Goal: Entertainment & Leisure: Consume media (video, audio)

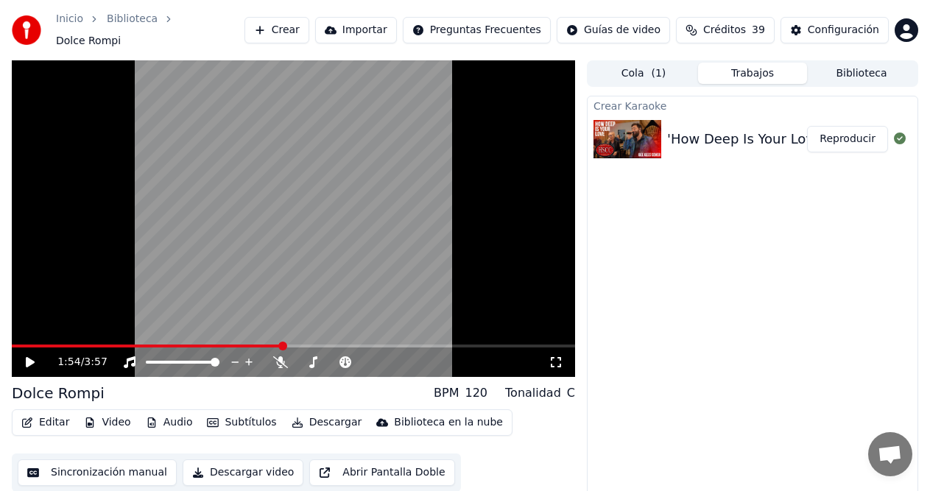
click at [309, 22] on button "Crear" at bounding box center [276, 30] width 65 height 27
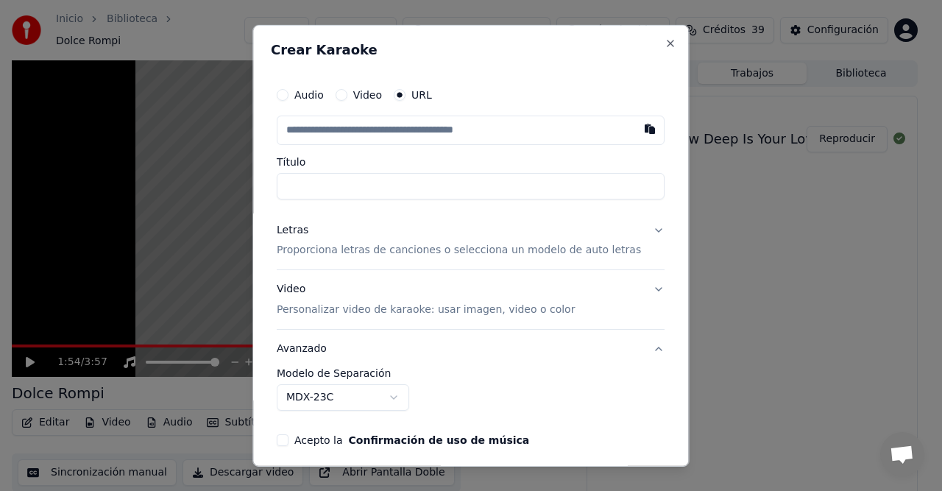
click at [636, 127] on button "button" at bounding box center [650, 128] width 29 height 27
type input "**********"
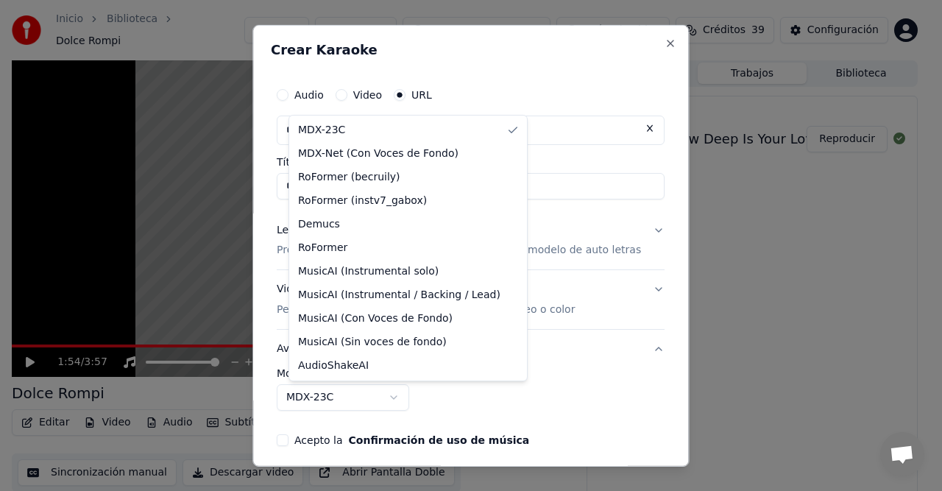
click at [406, 397] on body "**********" at bounding box center [465, 245] width 930 height 491
select select "**********"
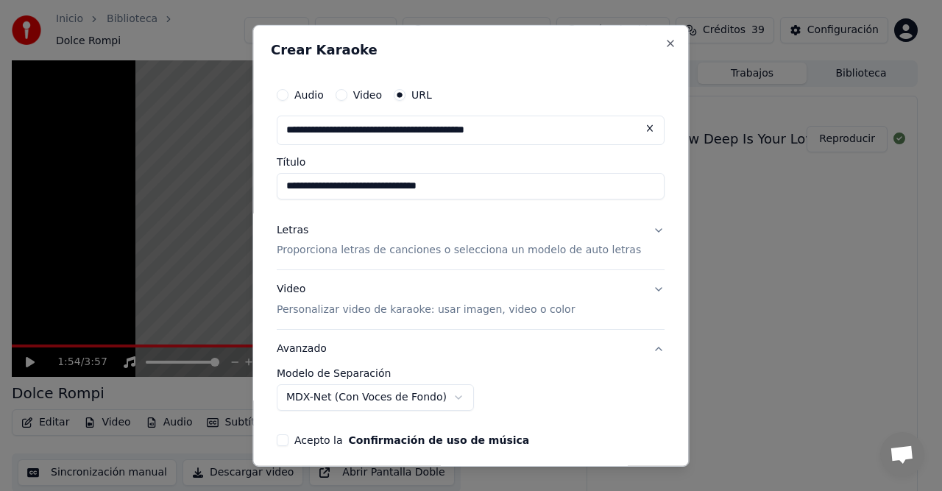
click at [635, 231] on button "Letras Proporciona letras de canciones o selecciona un modelo de auto letras" at bounding box center [471, 240] width 388 height 59
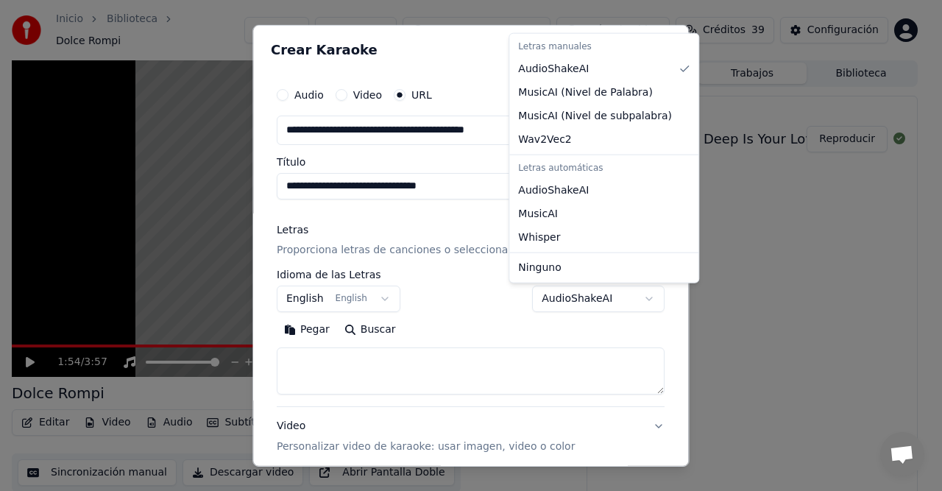
click at [624, 300] on body "**********" at bounding box center [465, 245] width 930 height 491
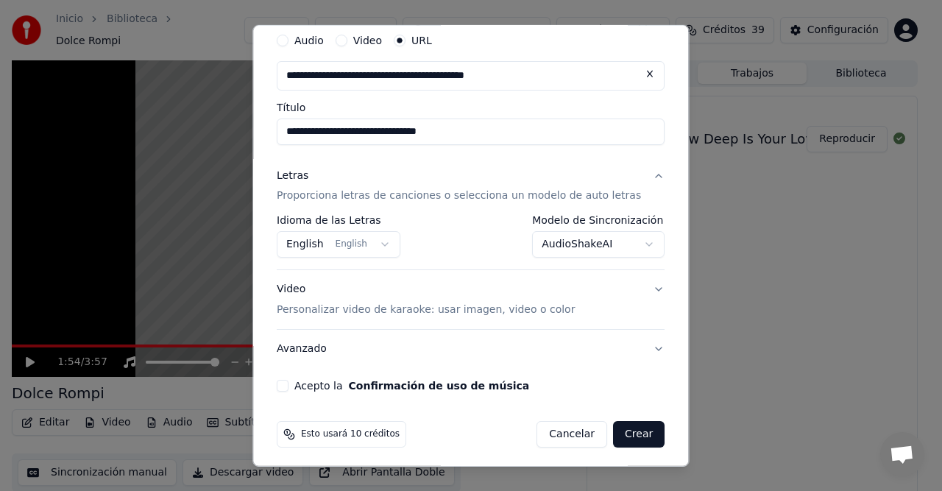
scroll to position [59, 0]
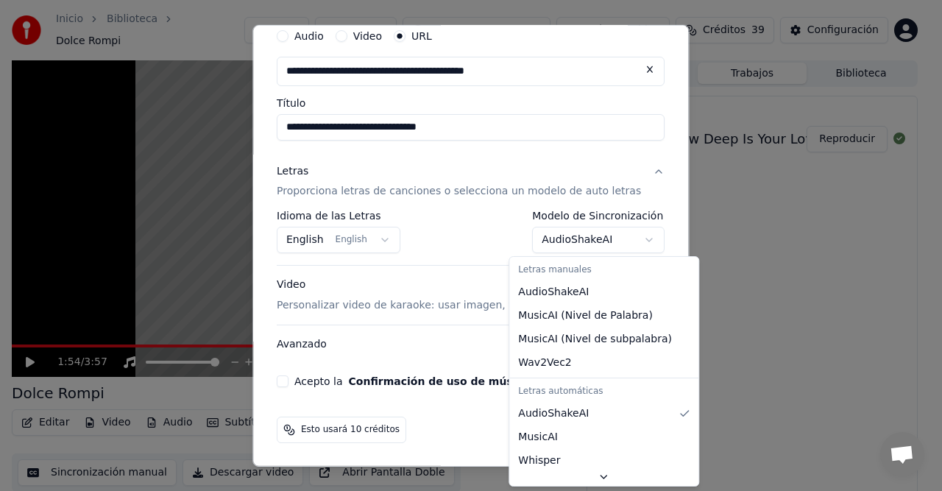
click at [626, 234] on body "**********" at bounding box center [465, 245] width 930 height 491
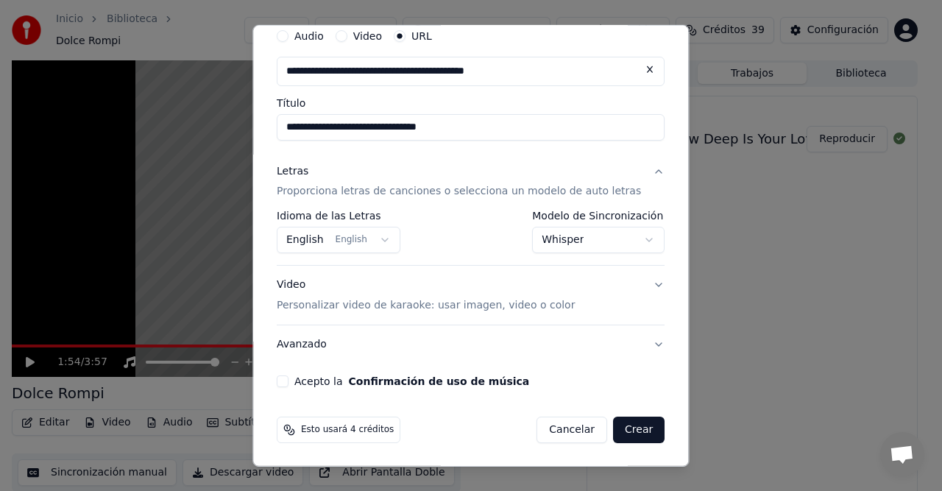
click at [626, 234] on button "Whisper" at bounding box center [599, 240] width 133 height 27
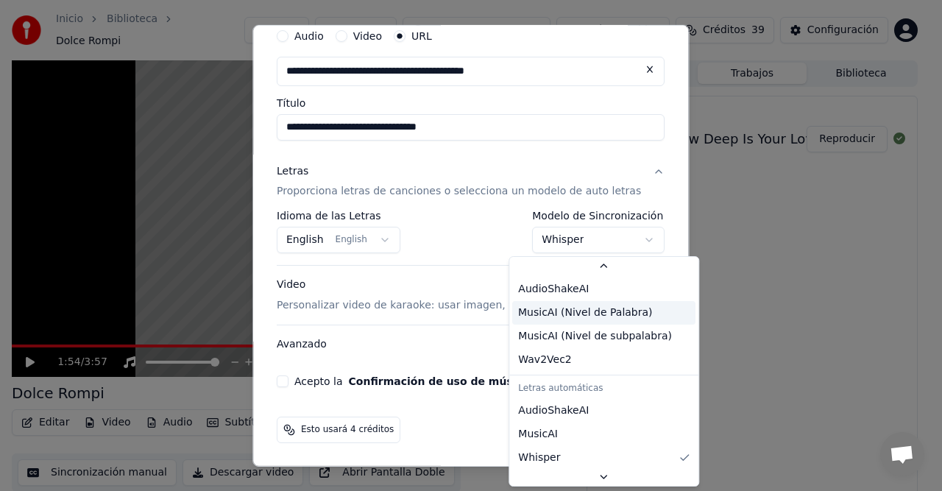
scroll to position [0, 0]
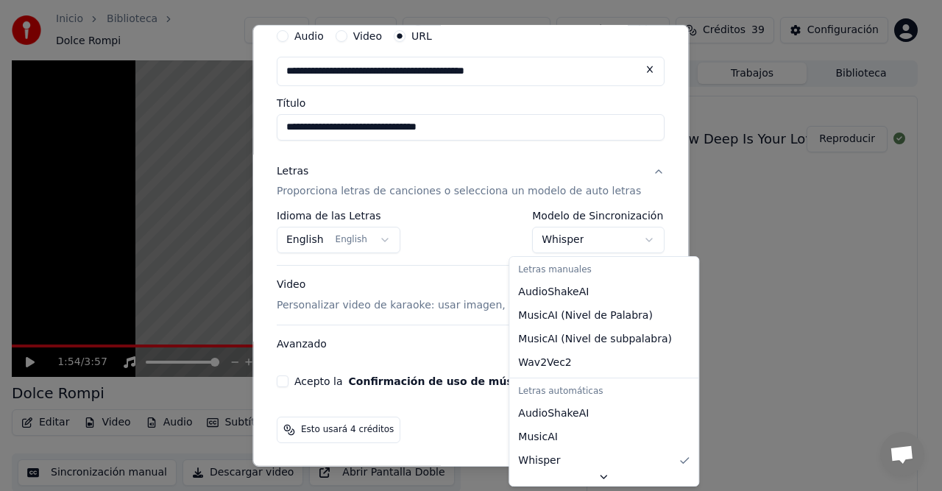
select select "**********"
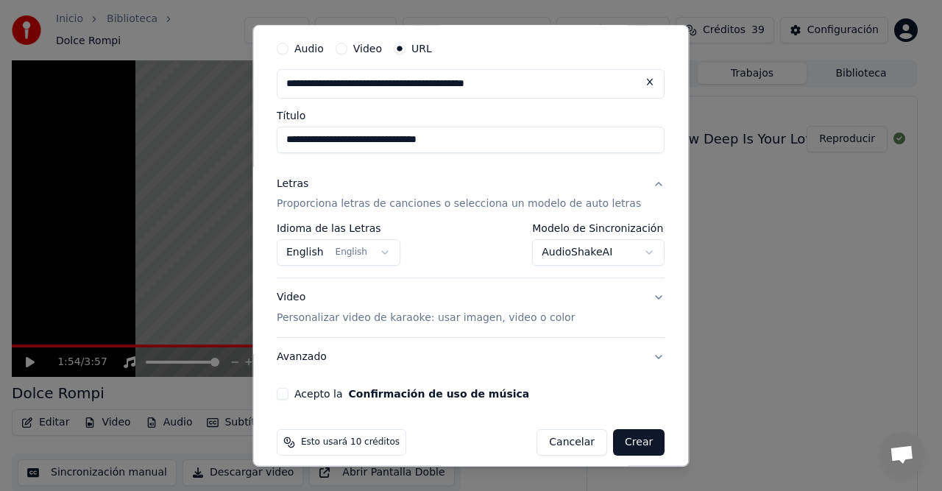
scroll to position [59, 0]
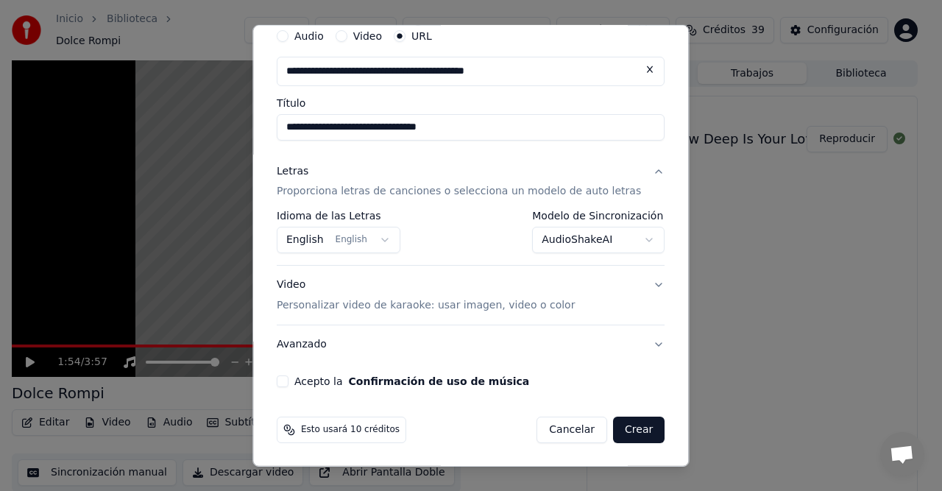
click at [289, 382] on button "Acepto la Confirmación de uso de música" at bounding box center [283, 381] width 12 height 12
click at [633, 341] on button "Avanzado" at bounding box center [471, 344] width 388 height 38
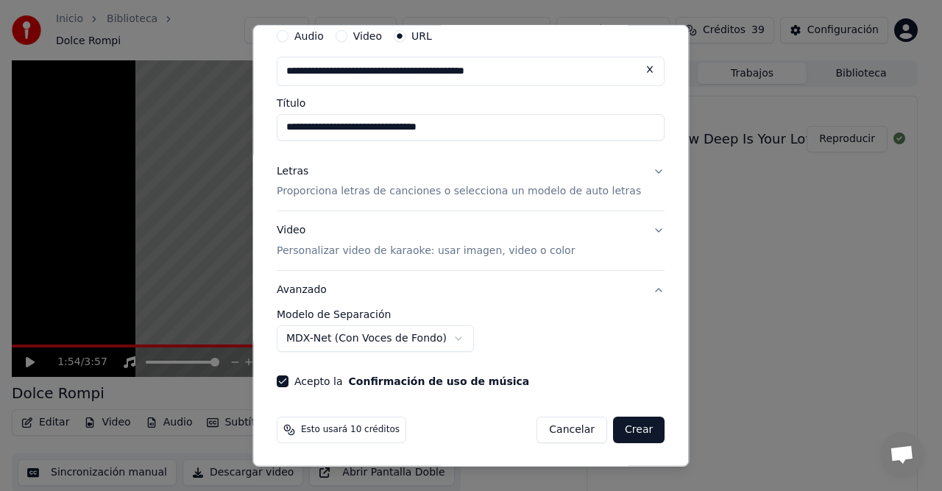
click at [456, 437] on div "Esto usará 10 créditos Cancelar Crear" at bounding box center [471, 430] width 388 height 27
click at [613, 431] on button "Crear" at bounding box center [639, 430] width 52 height 27
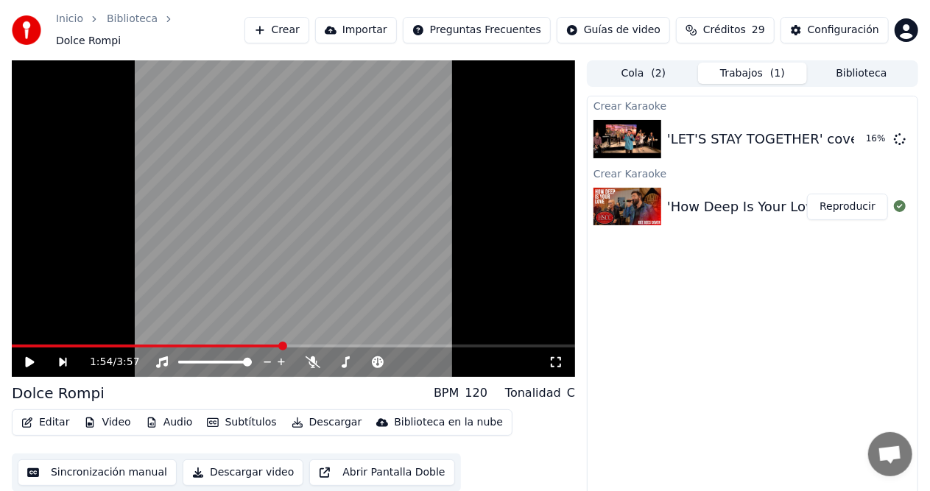
click at [306, 28] on button "Crear" at bounding box center [276, 30] width 65 height 27
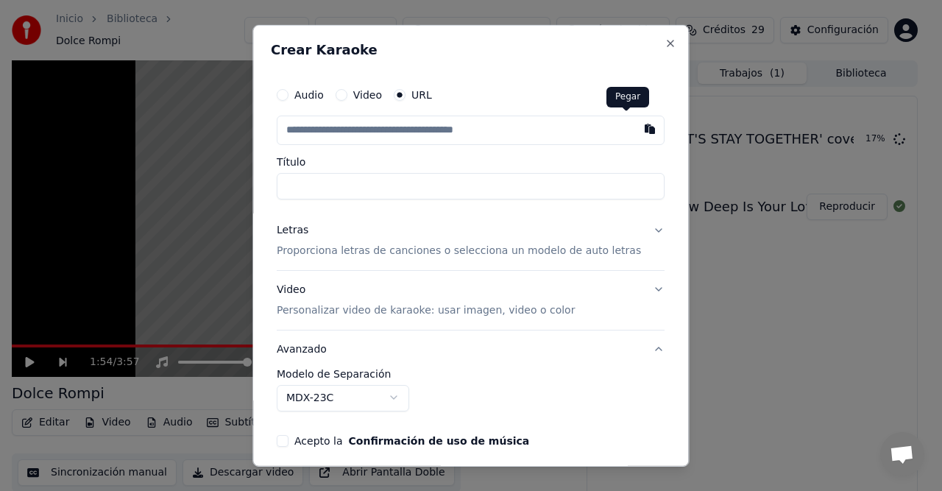
click at [636, 129] on button "button" at bounding box center [650, 128] width 29 height 27
type input "**********"
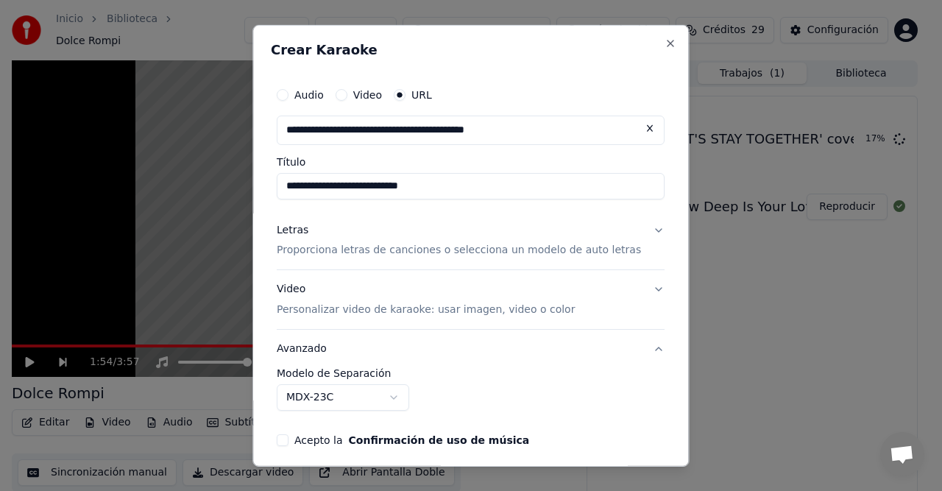
type input "**********"
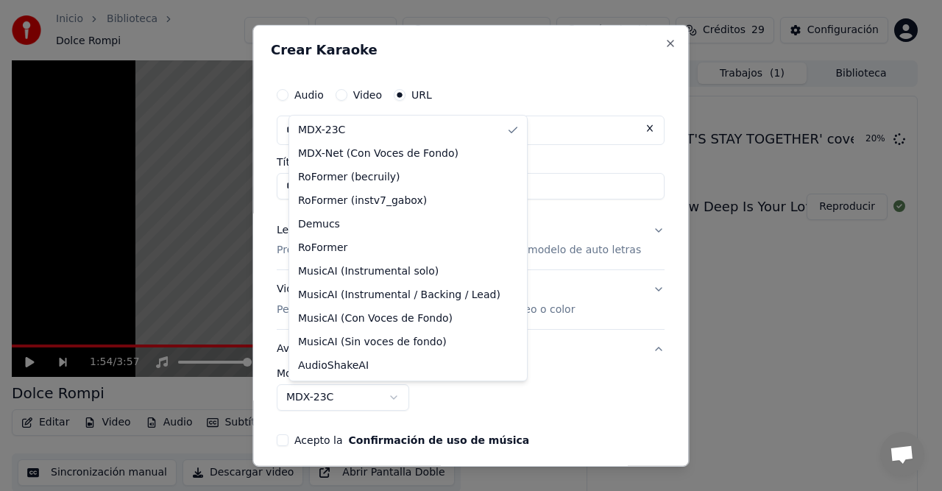
click at [403, 395] on body "**********" at bounding box center [465, 245] width 930 height 491
select select "**********"
click at [334, 156] on div at bounding box center [471, 245] width 942 height 491
click at [396, 155] on div at bounding box center [471, 245] width 942 height 491
click at [400, 156] on div at bounding box center [471, 245] width 942 height 491
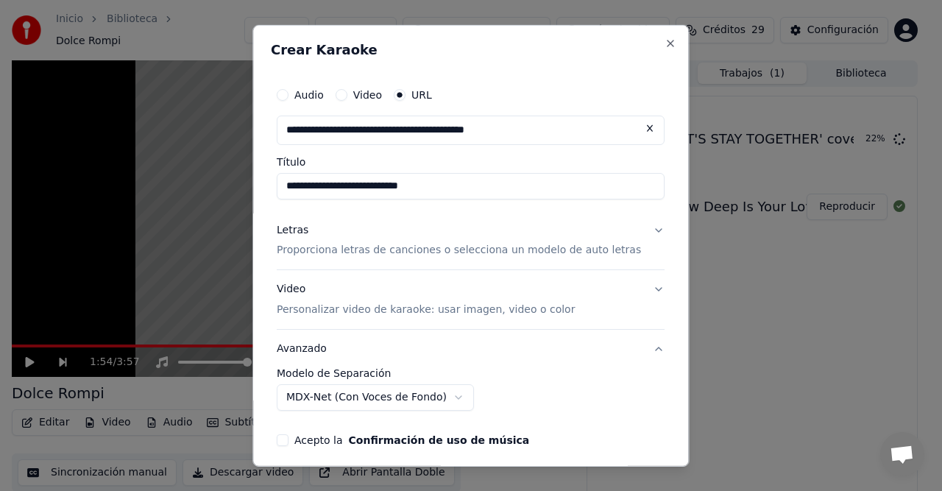
click at [417, 151] on div at bounding box center [471, 245] width 942 height 491
click at [416, 151] on div at bounding box center [471, 245] width 942 height 491
click at [416, 151] on body "**********" at bounding box center [465, 245] width 930 height 491
click at [632, 289] on button "Video Personalizar video de karaoke: usar imagen, video o color" at bounding box center [471, 299] width 388 height 59
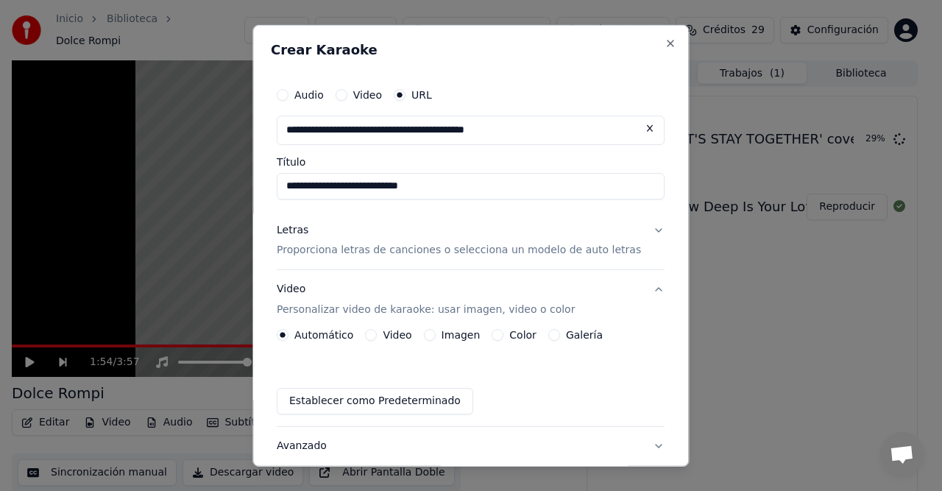
click at [554, 336] on button "Galería" at bounding box center [555, 335] width 12 height 12
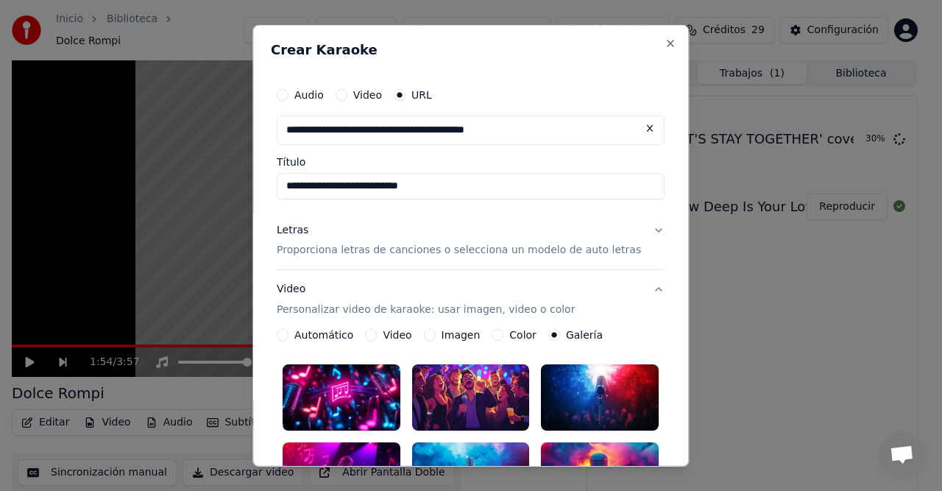
click at [554, 336] on circle "button" at bounding box center [554, 335] width 5 height 5
click at [554, 332] on icon "button" at bounding box center [554, 335] width 6 height 6
click at [545, 333] on div "Automático Video Imagen Color Galería" at bounding box center [440, 335] width 326 height 12
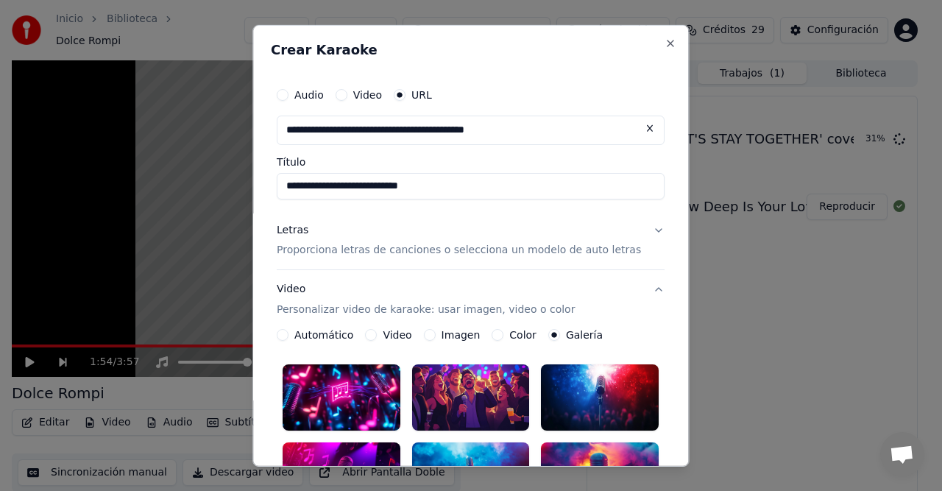
click at [545, 333] on div "Automático Video Imagen Color Galería" at bounding box center [440, 335] width 326 height 12
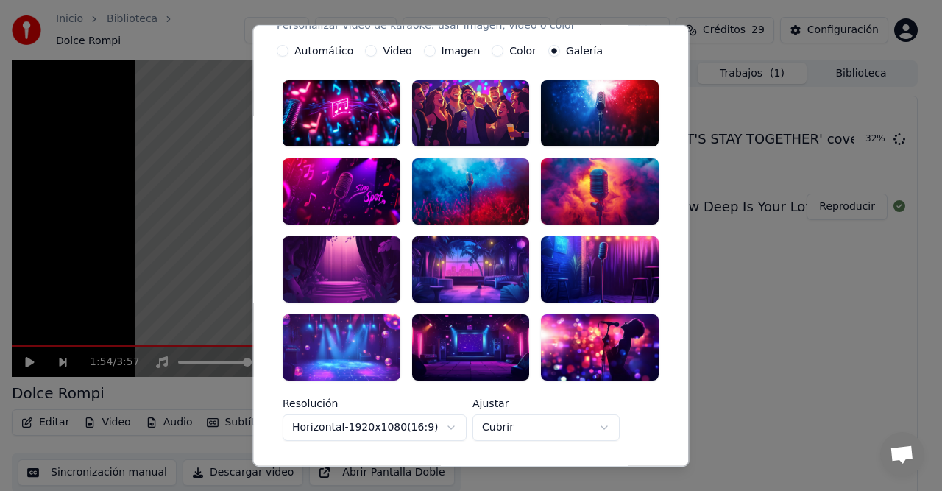
scroll to position [221, 0]
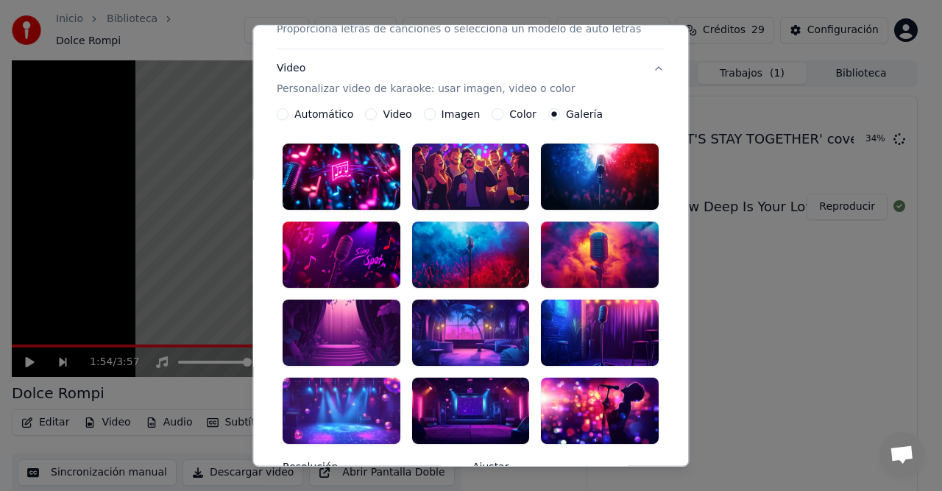
click at [471, 306] on div at bounding box center [471, 333] width 118 height 66
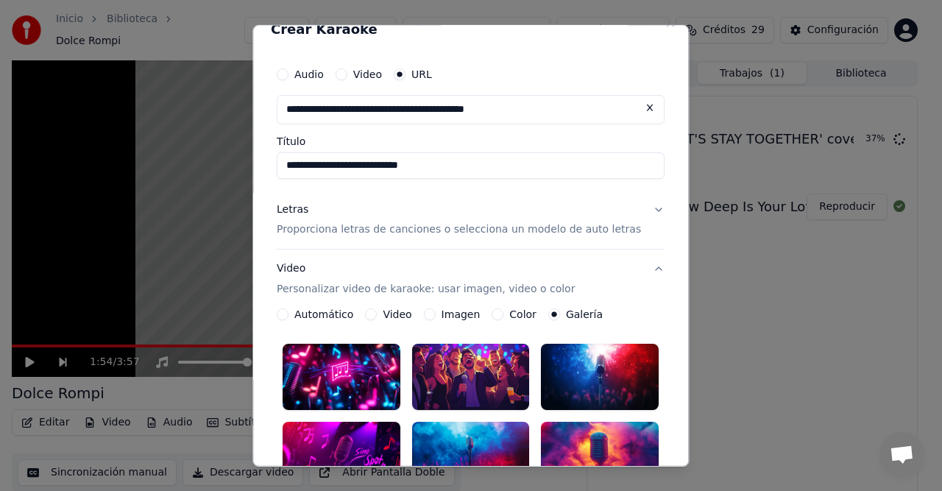
scroll to position [5, 0]
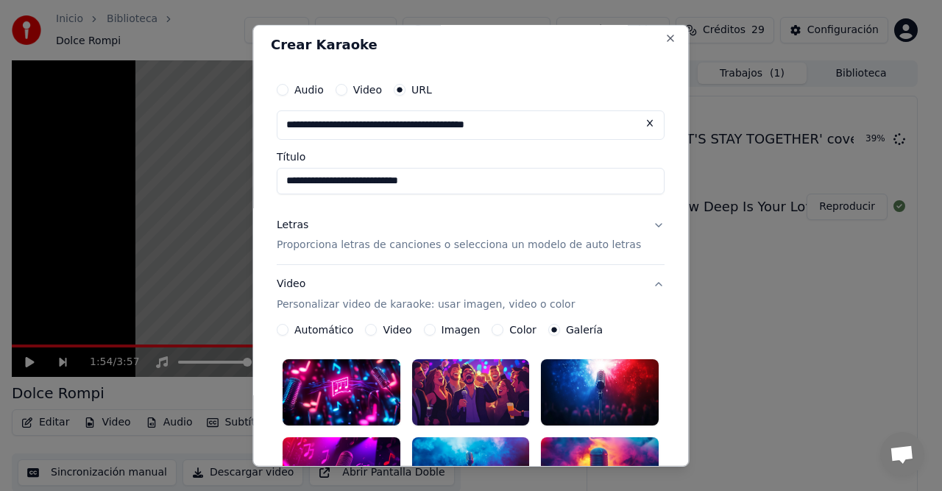
click at [637, 227] on button "Letras Proporciona letras de canciones o selecciona un modelo de auto letras" at bounding box center [471, 234] width 388 height 59
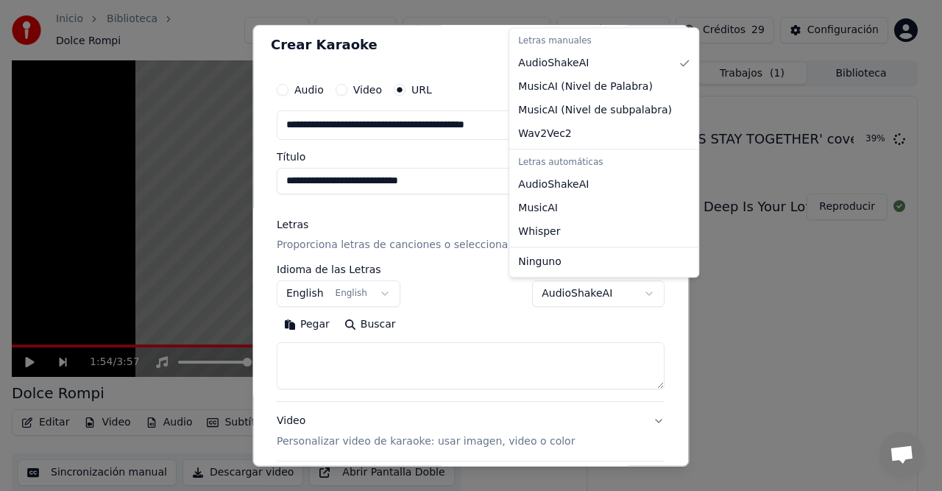
click at [624, 292] on body "**********" at bounding box center [465, 245] width 930 height 491
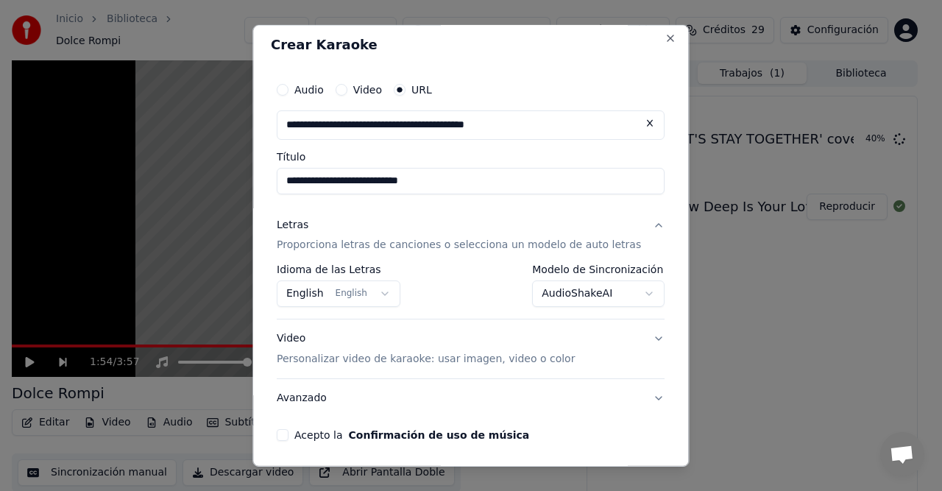
scroll to position [59, 0]
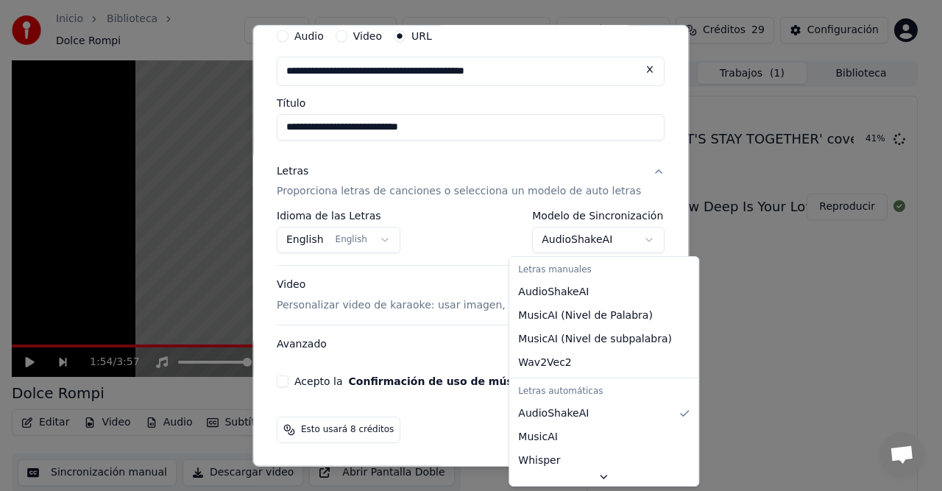
click at [624, 238] on body "**********" at bounding box center [465, 245] width 930 height 491
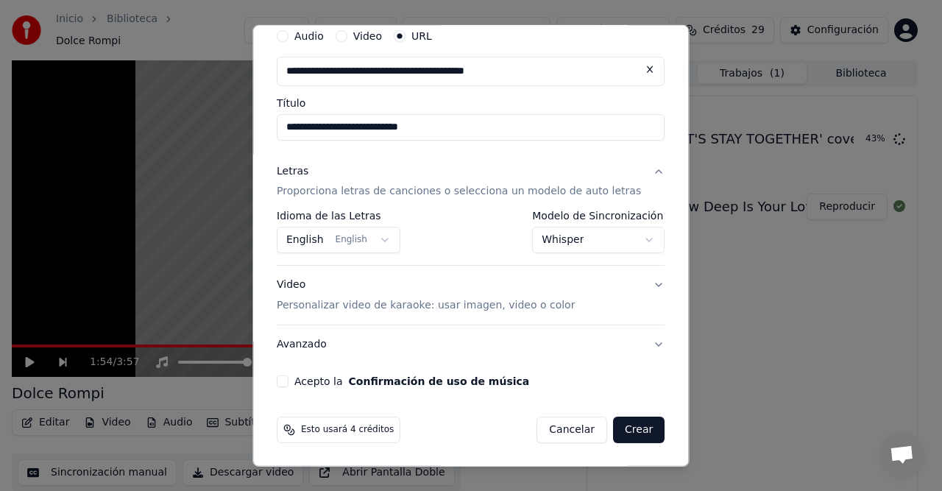
click at [627, 239] on body "**********" at bounding box center [465, 245] width 930 height 491
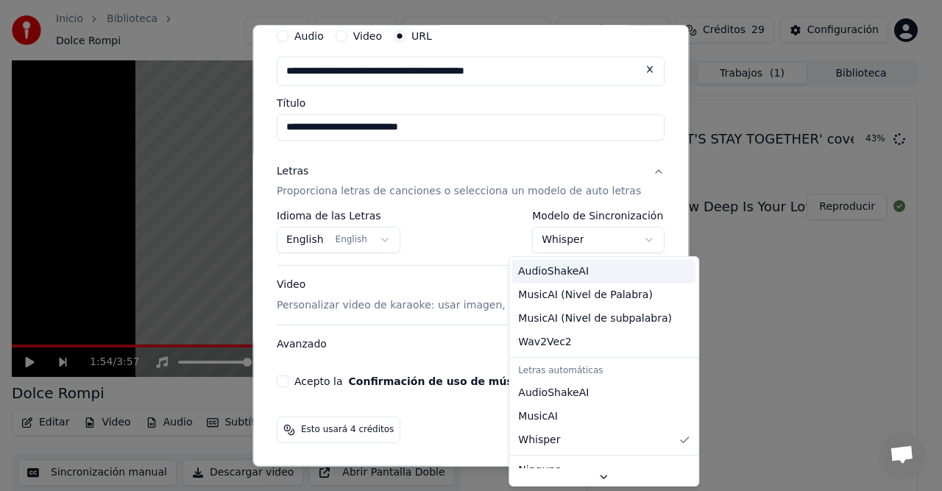
scroll to position [0, 0]
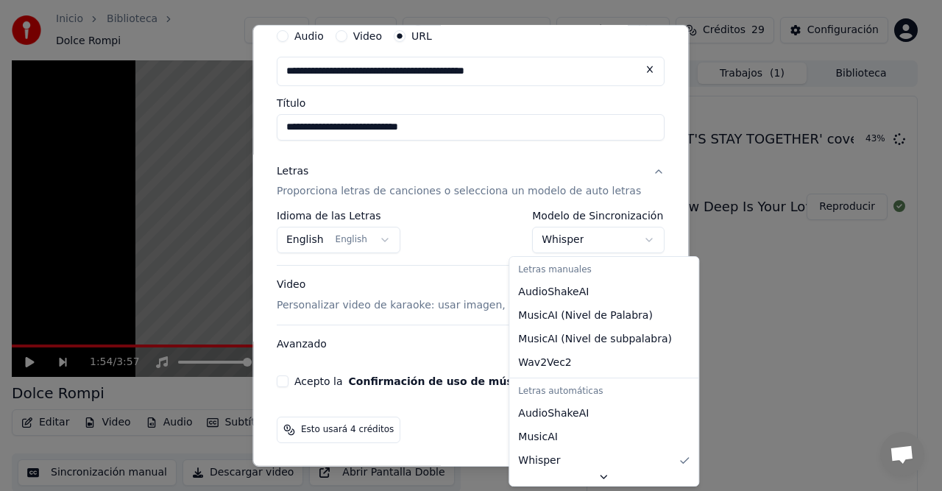
select select "**********"
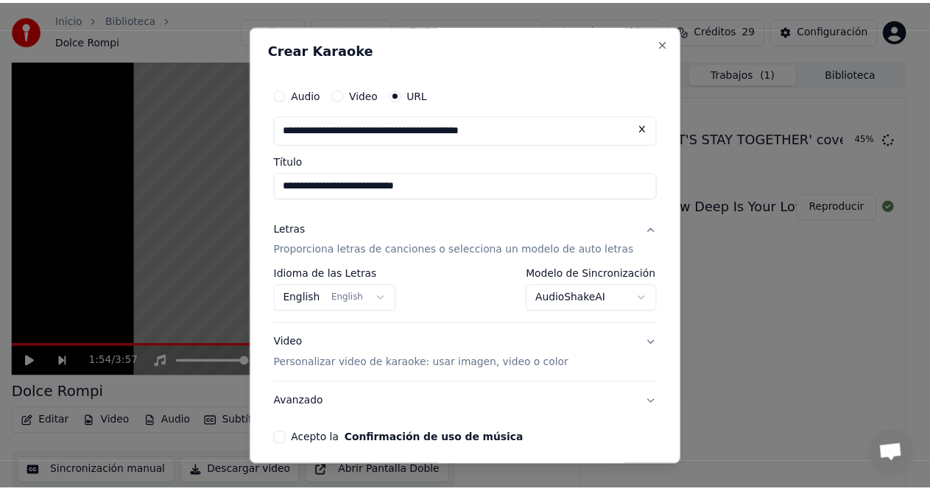
scroll to position [59, 0]
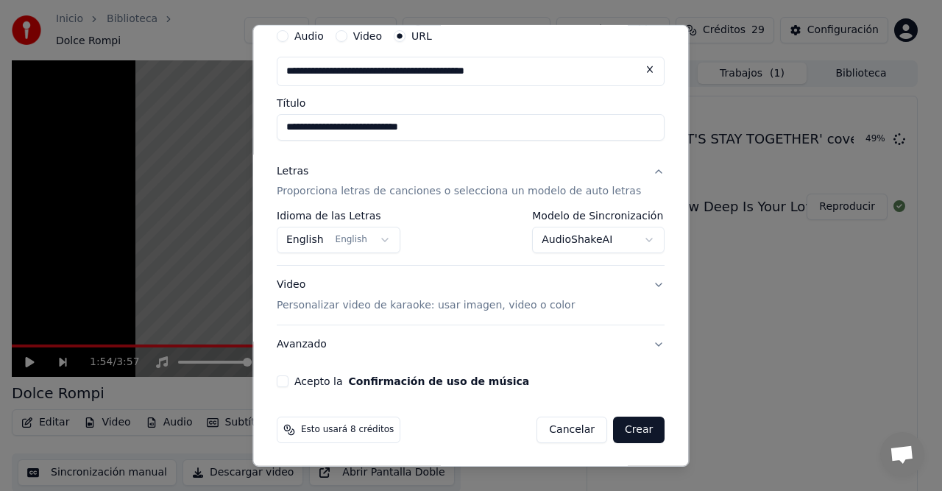
click at [635, 339] on button "Avanzado" at bounding box center [471, 344] width 388 height 38
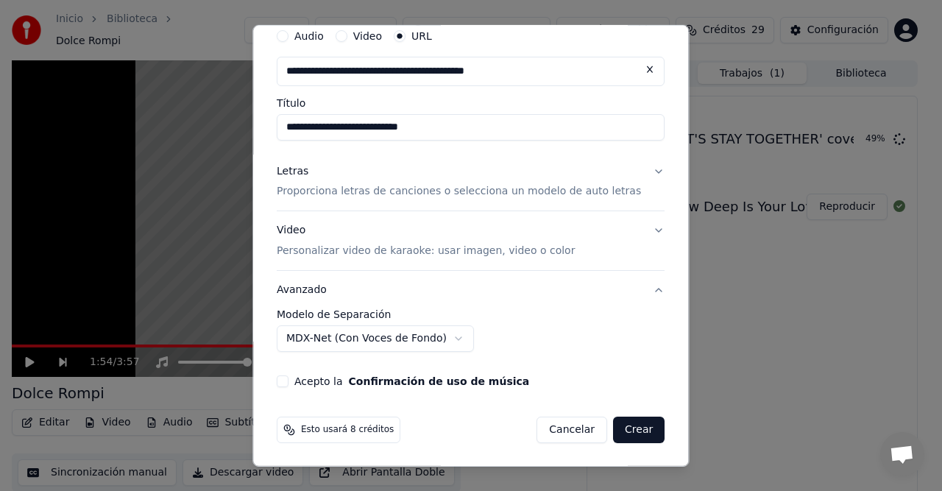
drag, startPoint x: 292, startPoint y: 381, endPoint x: 289, endPoint y: 389, distance: 8.6
click at [289, 381] on button "Acepto la Confirmación de uso de música" at bounding box center [283, 381] width 12 height 12
click at [626, 429] on button "Crear" at bounding box center [639, 430] width 52 height 27
select select "******"
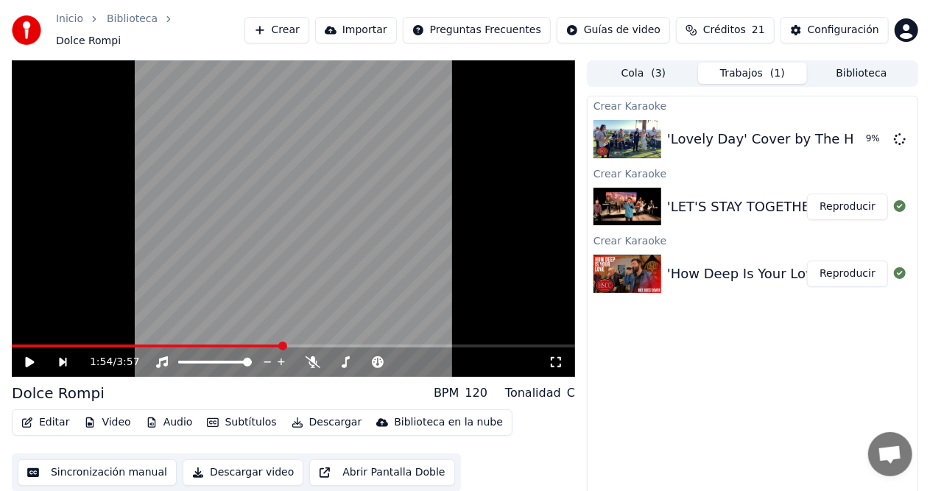
click at [840, 200] on button "Reproducir" at bounding box center [847, 207] width 81 height 27
click at [844, 202] on button "Reproducir" at bounding box center [847, 207] width 81 height 27
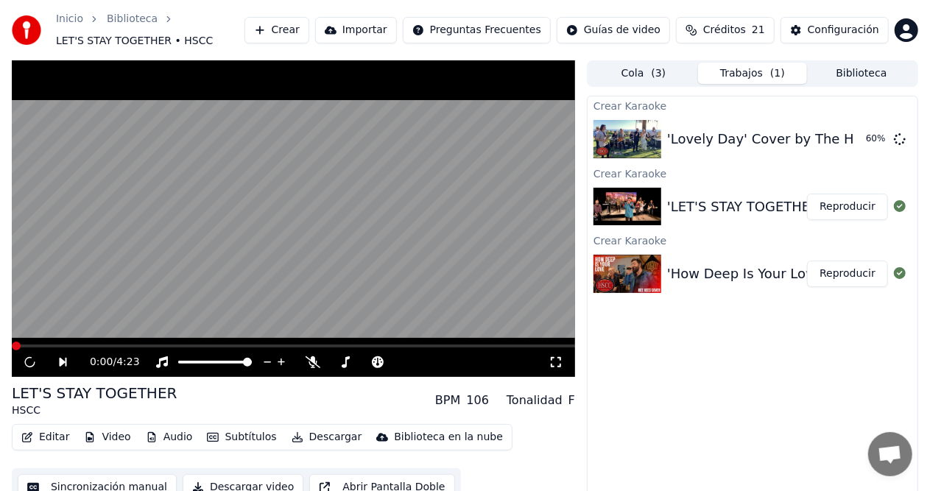
click at [847, 278] on button "Reproducir" at bounding box center [847, 274] width 81 height 27
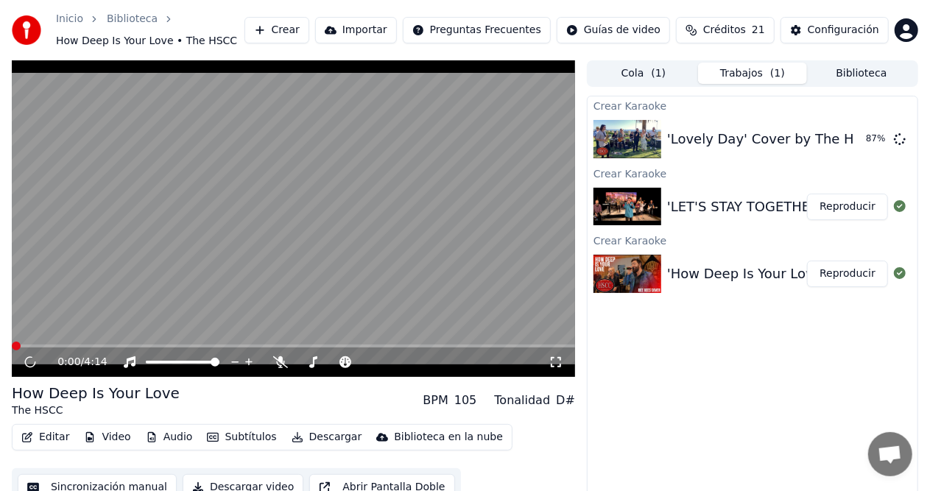
click at [860, 71] on button "Biblioteca" at bounding box center [861, 73] width 109 height 21
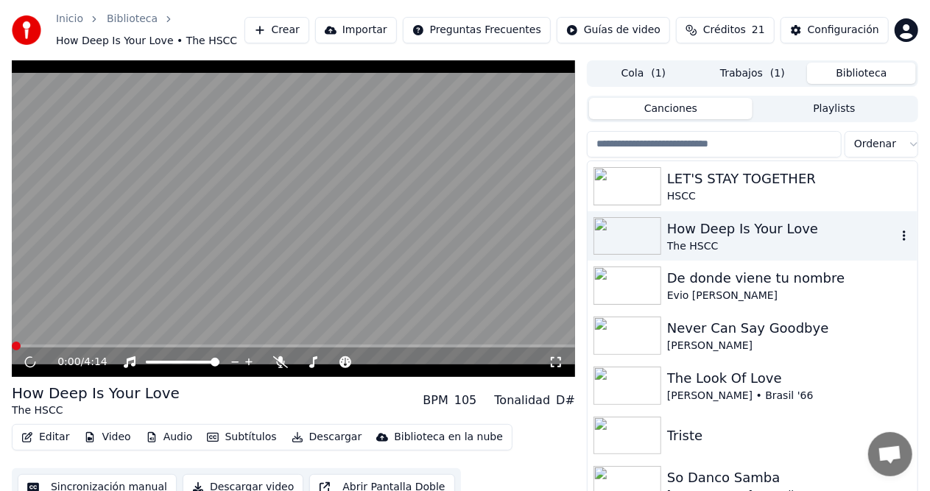
click at [733, 243] on div "The HSCC" at bounding box center [782, 246] width 230 height 15
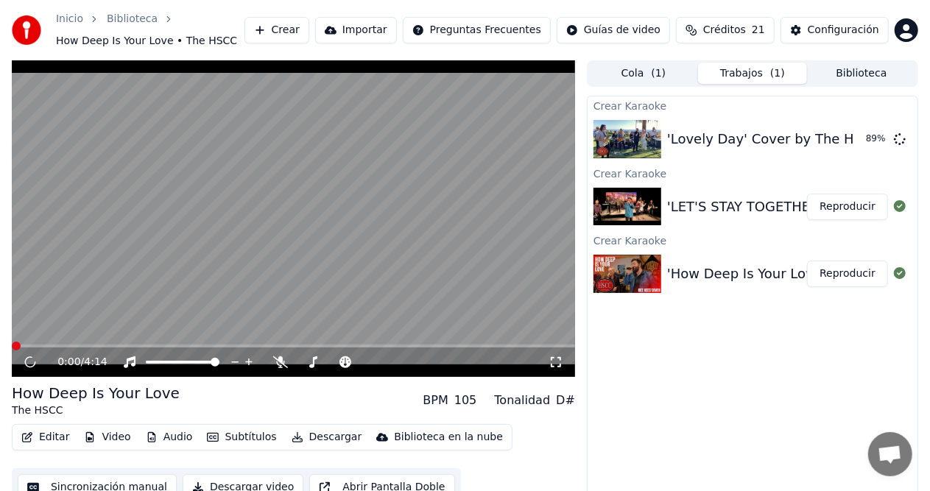
click at [748, 74] on button "Trabajos ( 1 )" at bounding box center [752, 73] width 109 height 21
click at [858, 278] on button "Reproducir" at bounding box center [847, 274] width 81 height 27
click at [27, 345] on span at bounding box center [293, 346] width 563 height 3
click at [838, 274] on button "Reproducir" at bounding box center [847, 274] width 81 height 27
click at [758, 144] on div "'Lovely Day' Cover by The HSCC" at bounding box center [774, 139] width 214 height 21
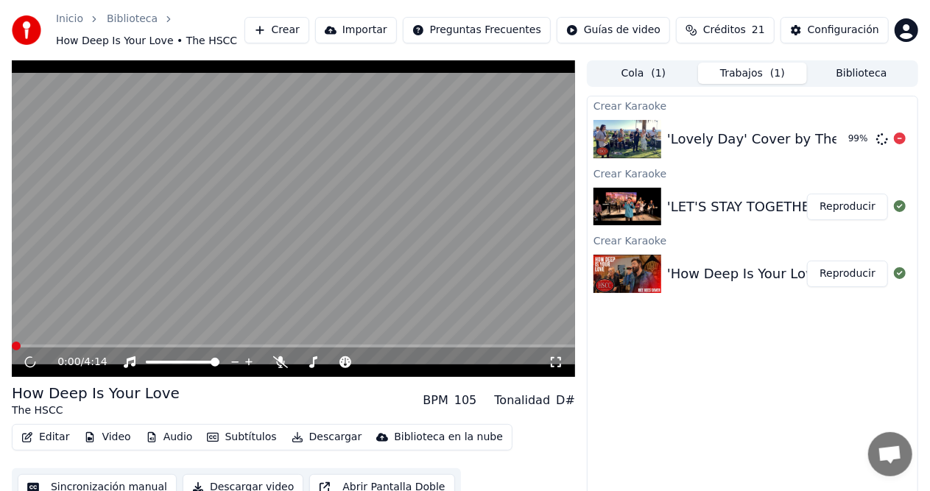
click at [758, 144] on div "'Lovely Day' Cover by The HSCC" at bounding box center [774, 139] width 214 height 21
click at [708, 156] on div "'Lovely Day' Cover by The HSCC 99 %" at bounding box center [753, 139] width 330 height 50
click at [836, 209] on button "Reproducir" at bounding box center [847, 207] width 81 height 27
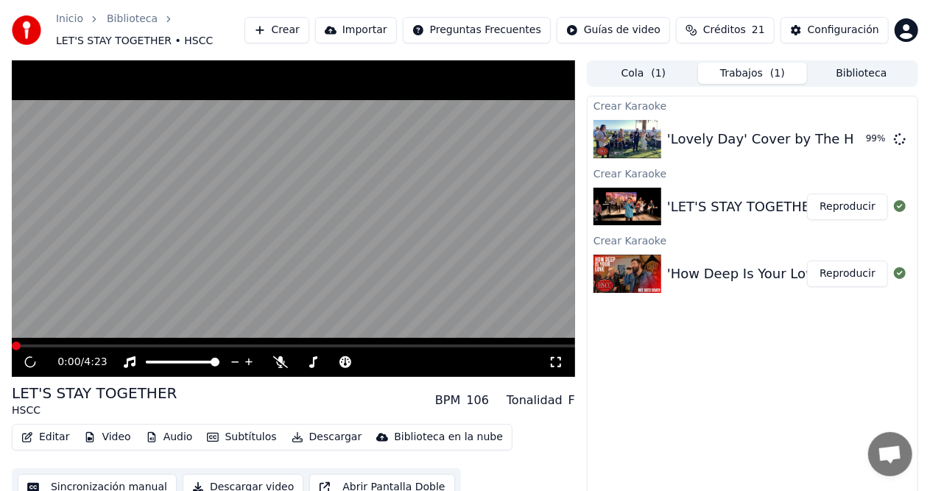
click at [823, 279] on button "Reproducir" at bounding box center [847, 274] width 81 height 27
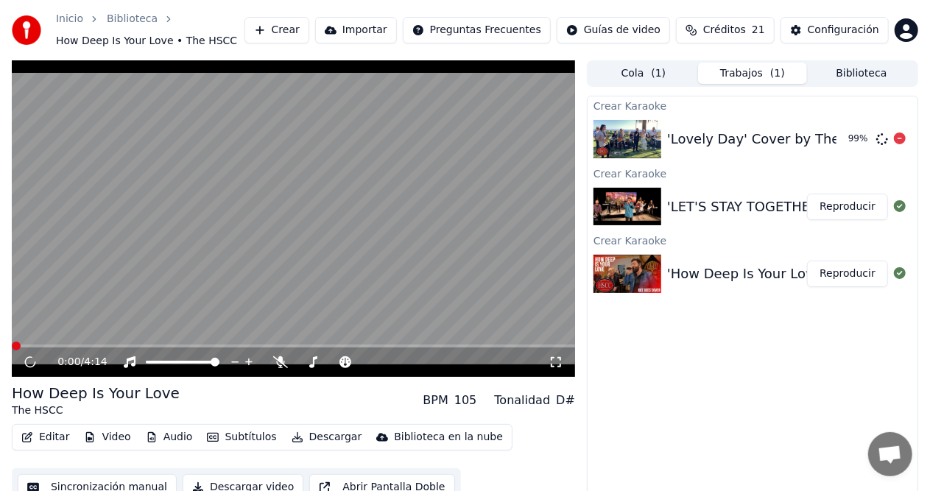
click at [780, 149] on div "'Lovely Day' Cover by The HSCC 99 %" at bounding box center [753, 139] width 330 height 50
click at [669, 133] on div "'Lovely Day' Cover by The HSCC" at bounding box center [774, 139] width 214 height 21
click at [668, 133] on div "'Lovely Day' Cover by The HSCC" at bounding box center [774, 139] width 214 height 21
click at [876, 78] on button "Biblioteca" at bounding box center [861, 73] width 109 height 21
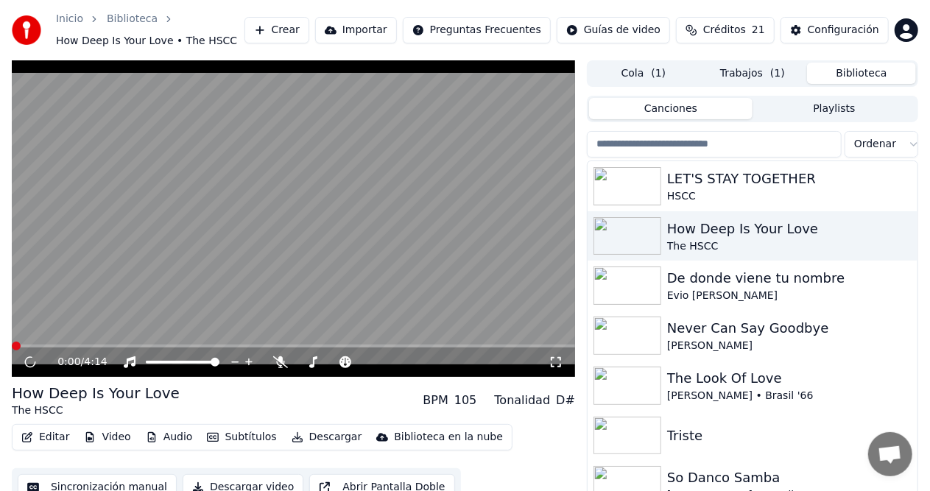
click at [636, 77] on button "Cola ( 1 )" at bounding box center [643, 73] width 109 height 21
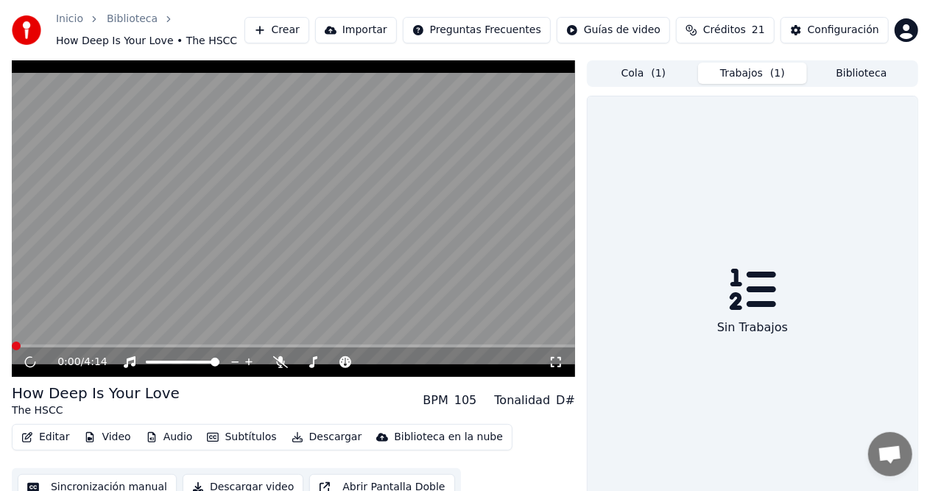
click at [719, 70] on button "Trabajos ( 1 )" at bounding box center [752, 73] width 109 height 21
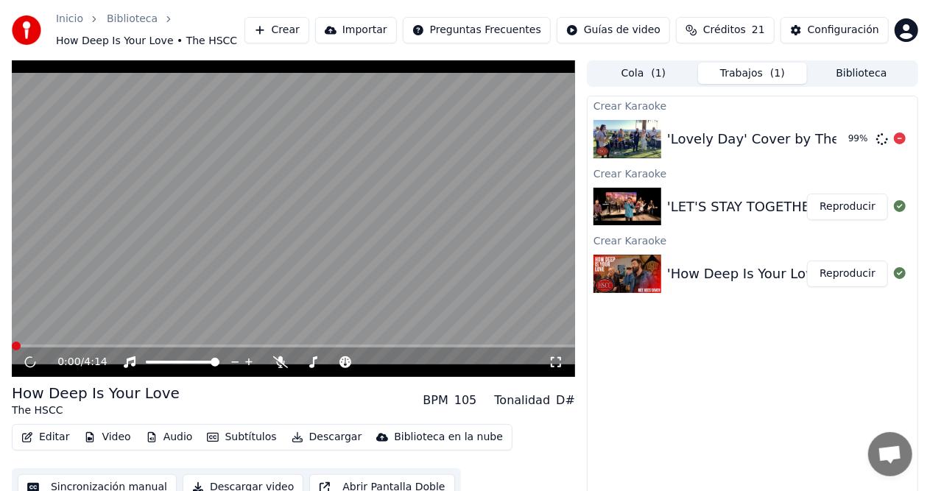
click at [711, 131] on div "'Lovely Day' Cover by The HSCC" at bounding box center [774, 139] width 214 height 21
click at [627, 147] on img at bounding box center [627, 139] width 68 height 38
click at [850, 131] on button "Reproducir" at bounding box center [847, 139] width 81 height 27
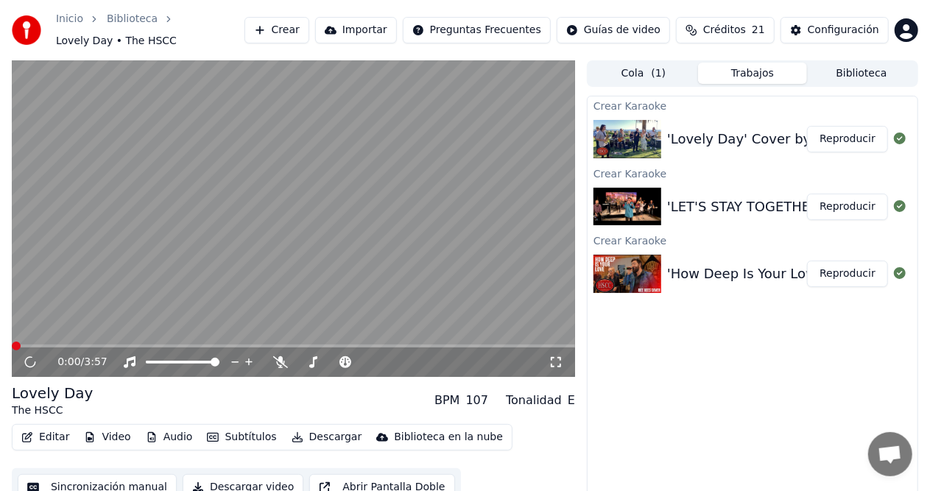
click at [676, 214] on div "'LET'S STAY TOGETHER' cover by HSCC Reproducir" at bounding box center [753, 207] width 330 height 50
click at [836, 203] on button "Reproducir" at bounding box center [847, 207] width 81 height 27
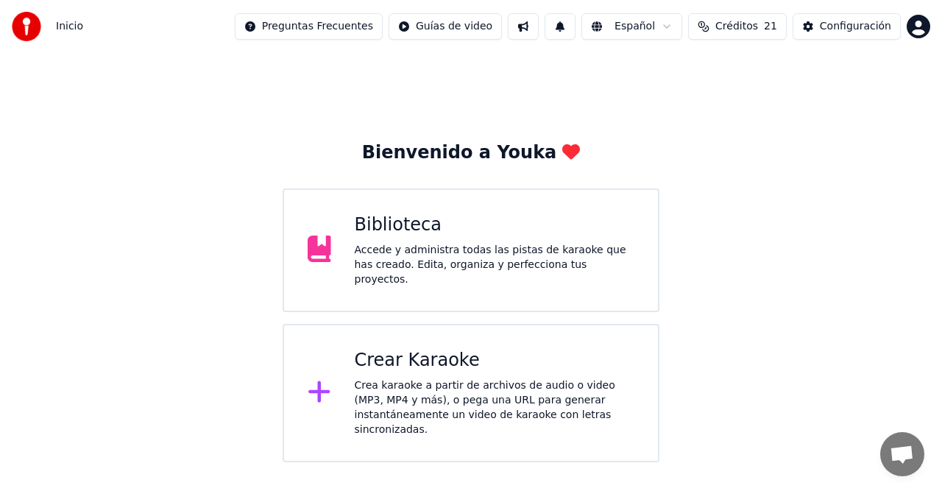
click at [285, 144] on div "Bienvenido a Youka Biblioteca Accede y administra todas las pistas de karaoke q…" at bounding box center [471, 301] width 377 height 321
click at [496, 199] on div "Biblioteca Accede y administra todas las pistas de karaoke que has creado. Edit…" at bounding box center [471, 250] width 377 height 124
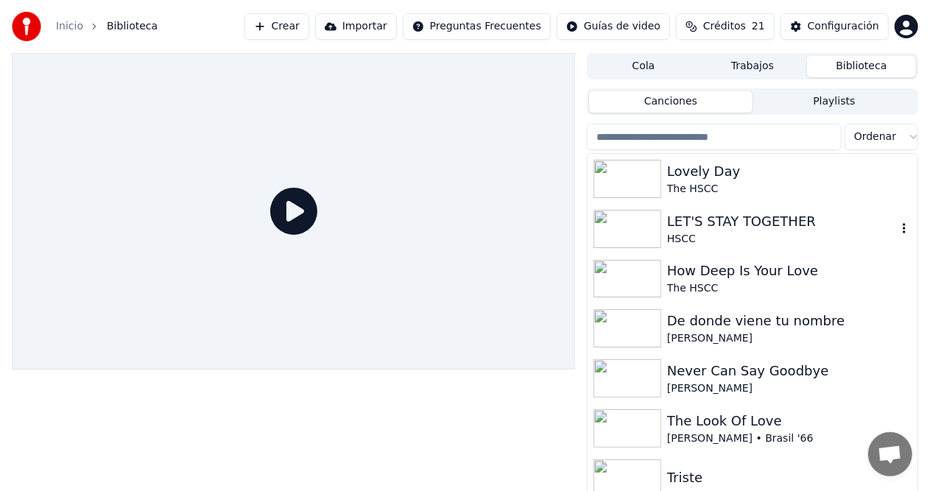
click at [628, 244] on img at bounding box center [627, 229] width 68 height 38
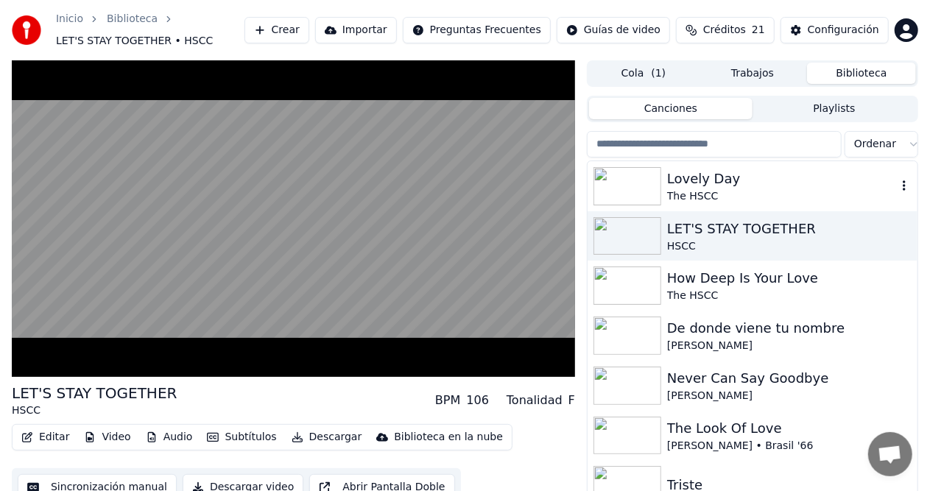
click at [699, 188] on div "Lovely Day" at bounding box center [782, 179] width 230 height 21
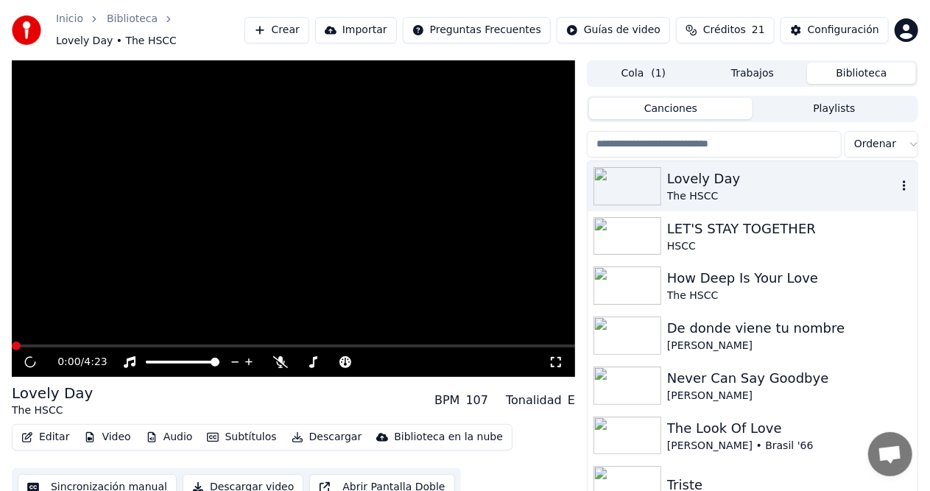
click at [699, 189] on div "The HSCC" at bounding box center [782, 196] width 230 height 15
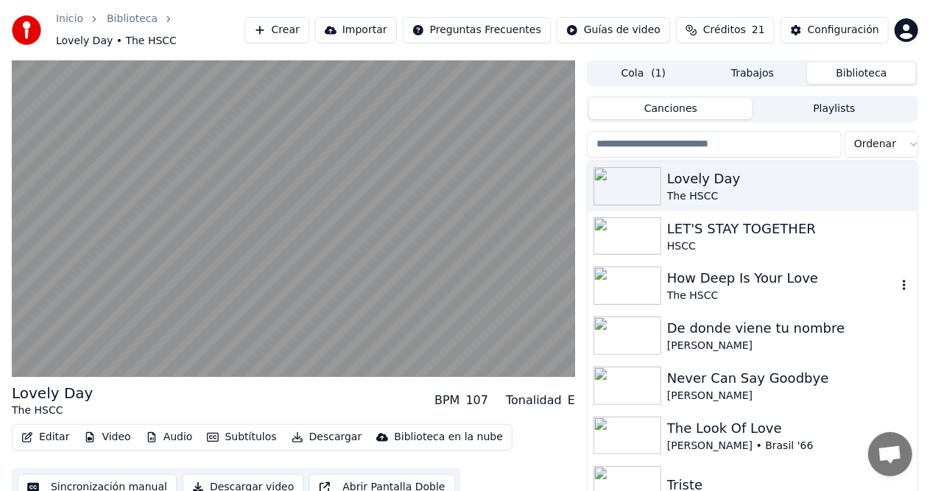
click at [758, 289] on div "The HSCC" at bounding box center [782, 296] width 230 height 15
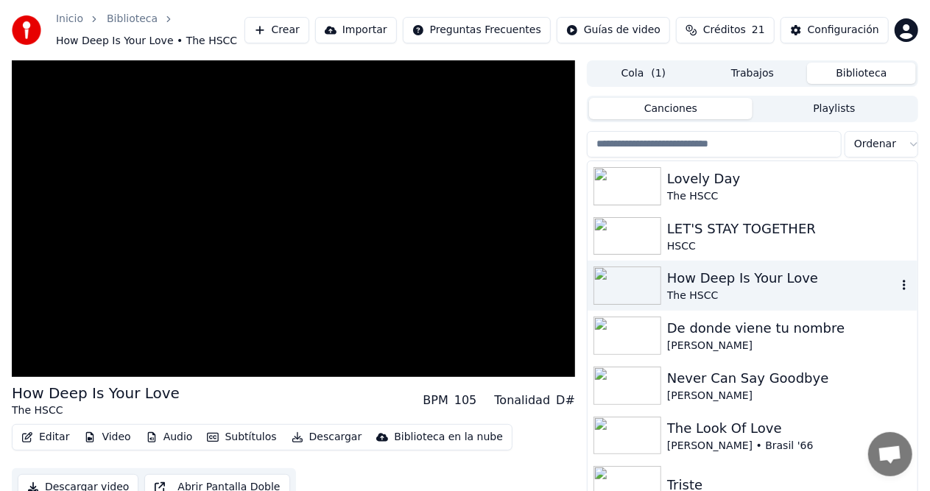
click at [758, 281] on div "How Deep Is Your Love" at bounding box center [782, 278] width 230 height 21
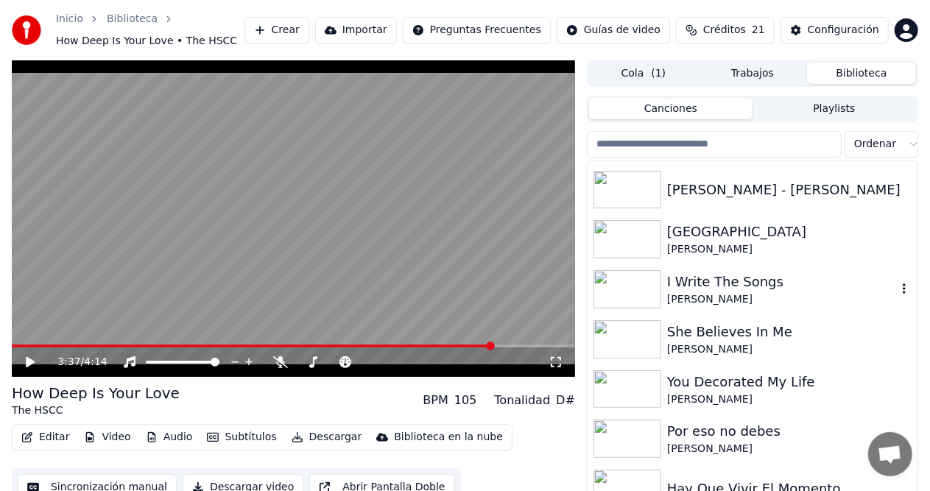
scroll to position [965, 0]
